Goal: Navigation & Orientation: Find specific page/section

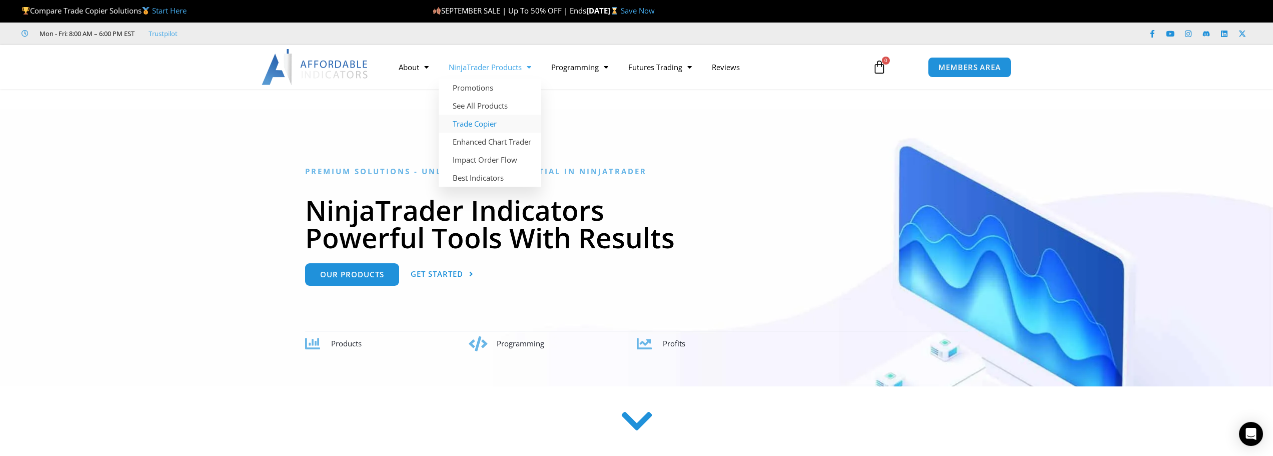
click at [496, 123] on link "Trade Copier" at bounding box center [490, 124] width 103 height 18
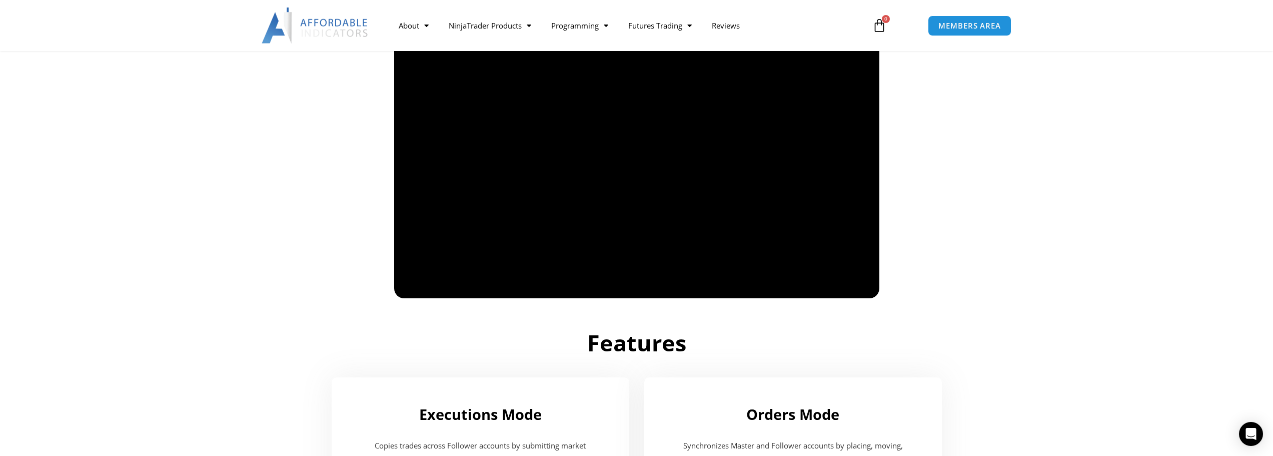
scroll to position [650, 0]
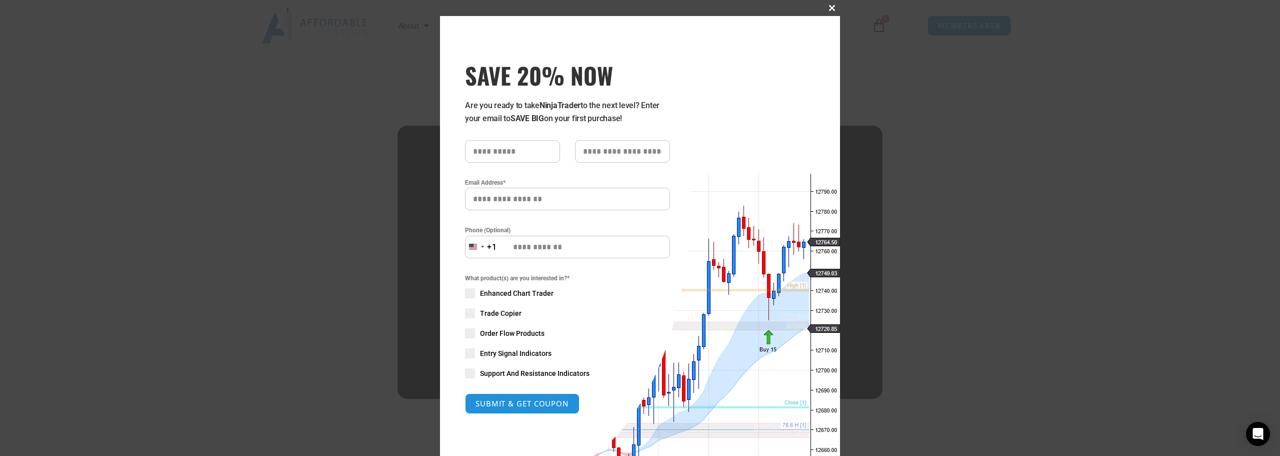
click at [829, 12] on button "Close this module" at bounding box center [832, 8] width 16 height 16
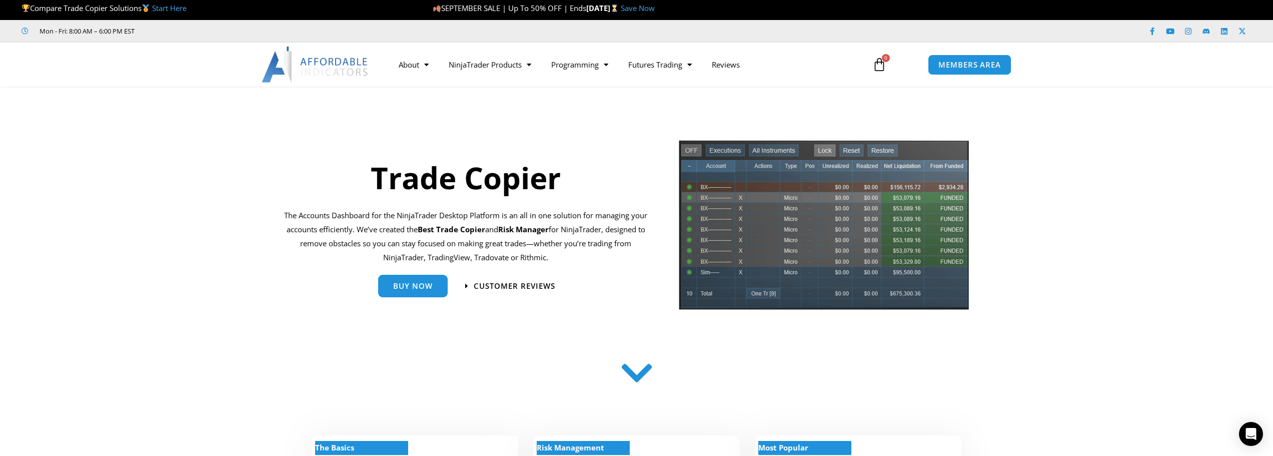
scroll to position [0, 0]
